Goal: Navigation & Orientation: Find specific page/section

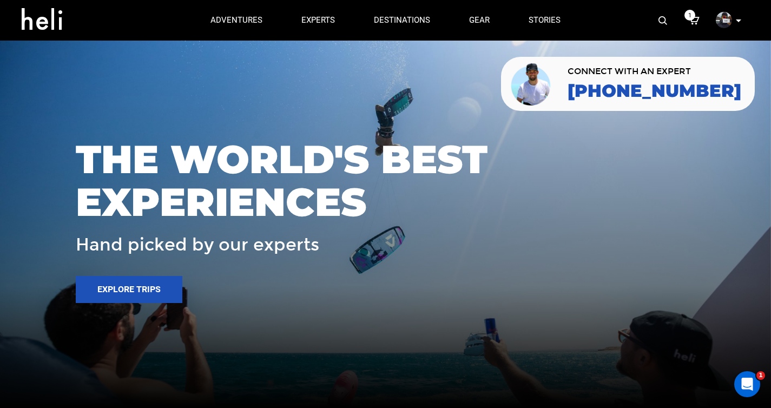
click at [410, 199] on span "THE WORLD'S BEST EXPERIENCES" at bounding box center [386, 181] width 620 height 86
click at [423, 248] on h3 "Hand picked by our experts" at bounding box center [386, 244] width 620 height 19
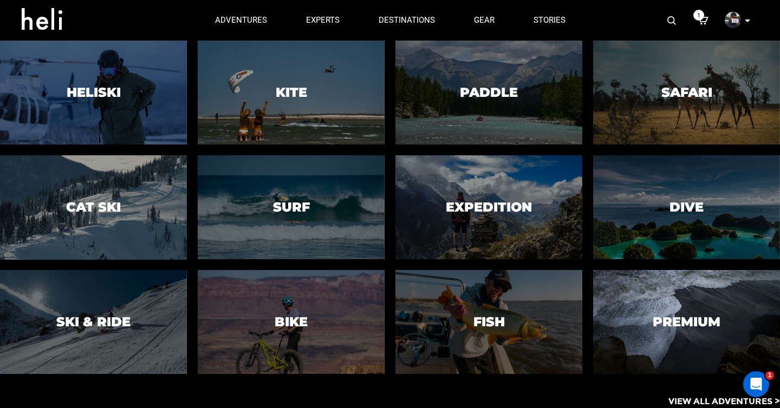
click at [678, 330] on div at bounding box center [686, 322] width 191 height 106
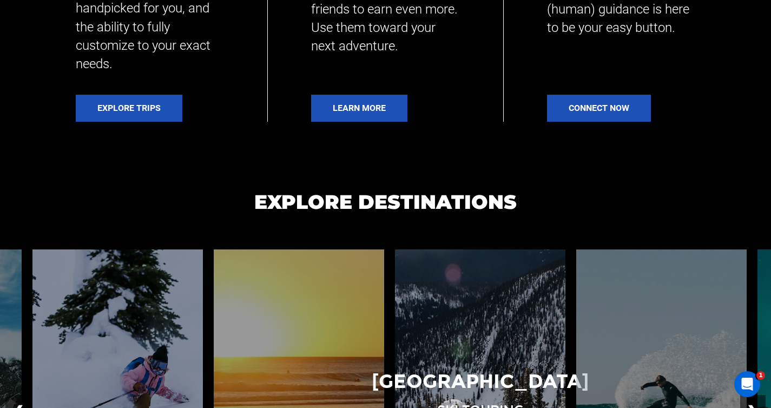
scroll to position [730, 0]
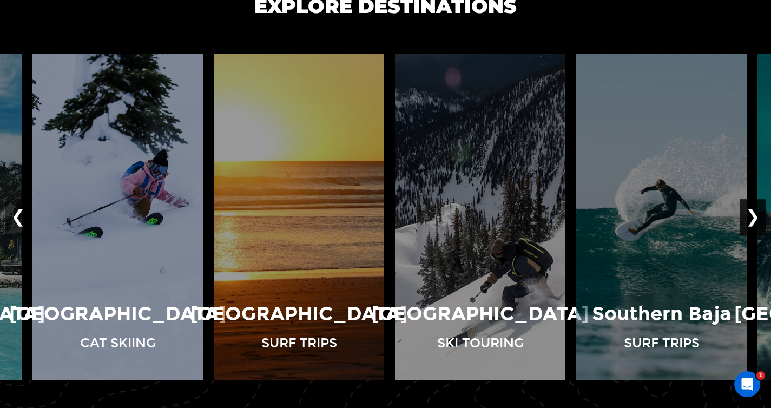
click at [759, 218] on button "❯" at bounding box center [753, 217] width 25 height 36
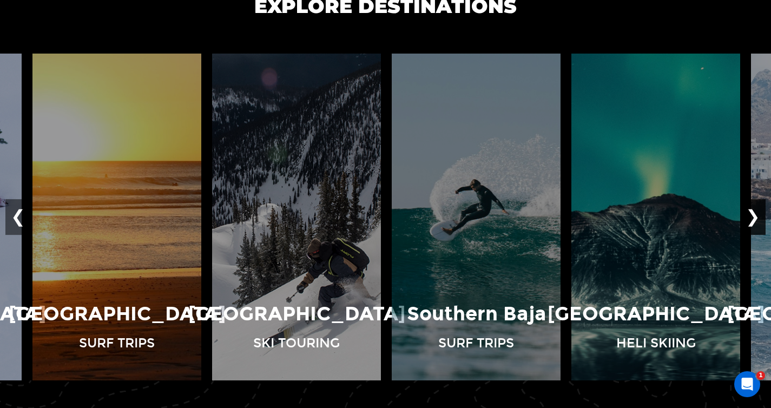
click at [759, 218] on button "❯" at bounding box center [753, 217] width 25 height 36
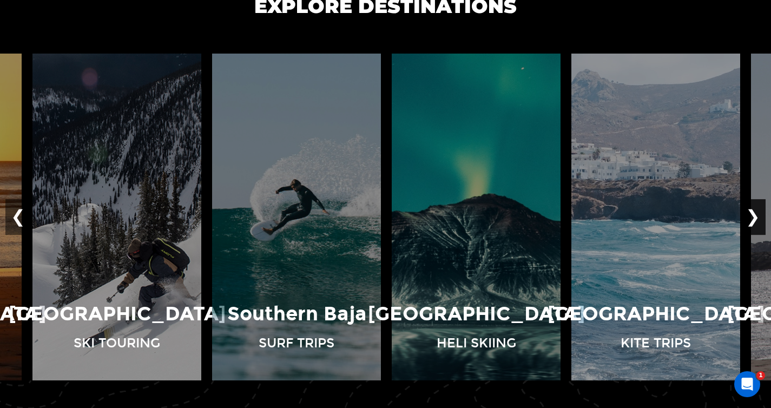
click at [759, 218] on button "❯" at bounding box center [753, 217] width 25 height 36
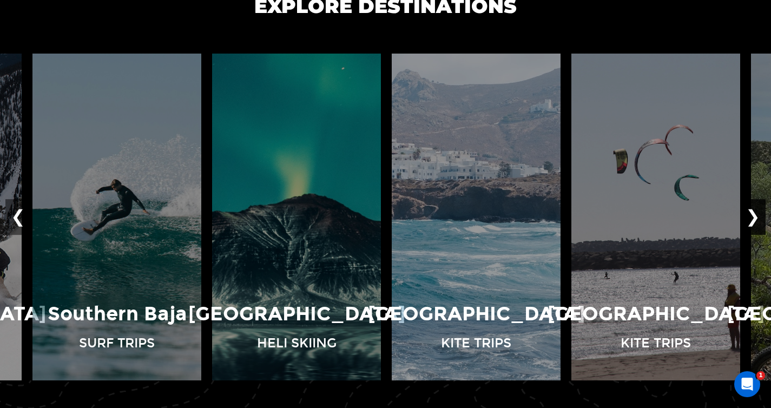
click at [759, 218] on button "❯" at bounding box center [753, 217] width 25 height 36
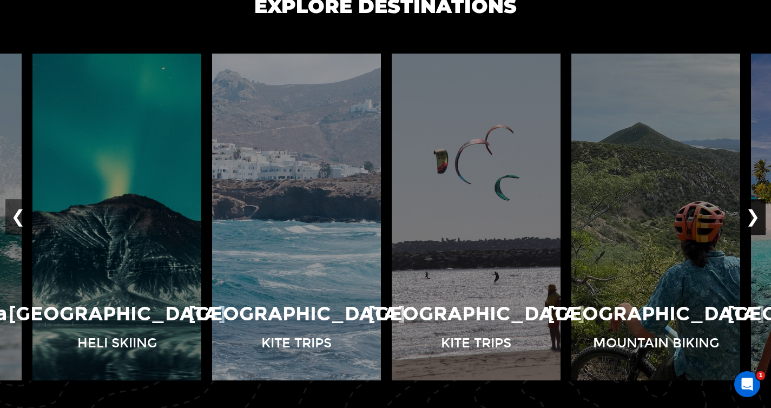
click at [759, 218] on button "❯" at bounding box center [753, 217] width 25 height 36
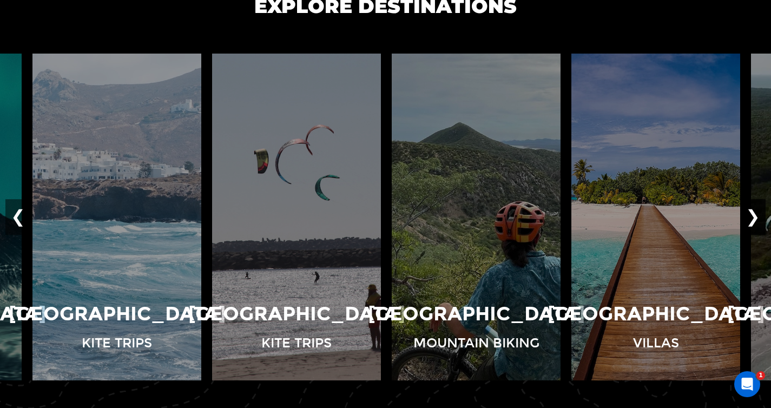
click at [759, 218] on button "❯" at bounding box center [753, 217] width 25 height 36
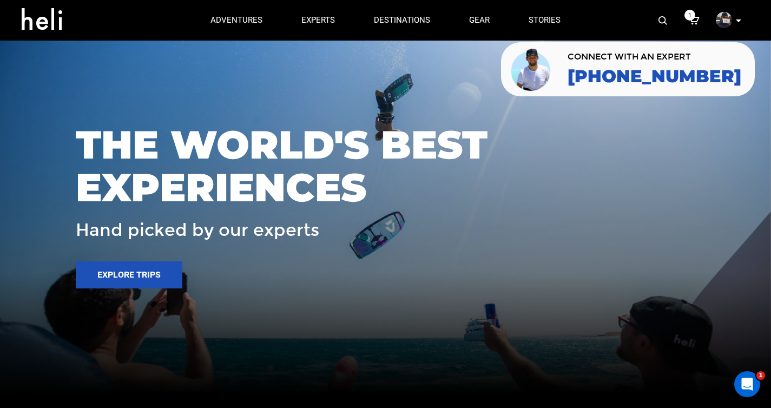
scroll to position [0, 0]
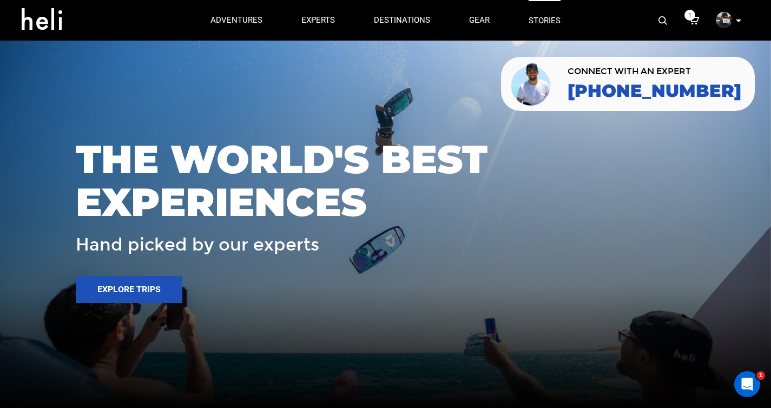
click at [539, 21] on link "stories" at bounding box center [545, 20] width 32 height 41
